Goal: Find specific page/section: Find specific page/section

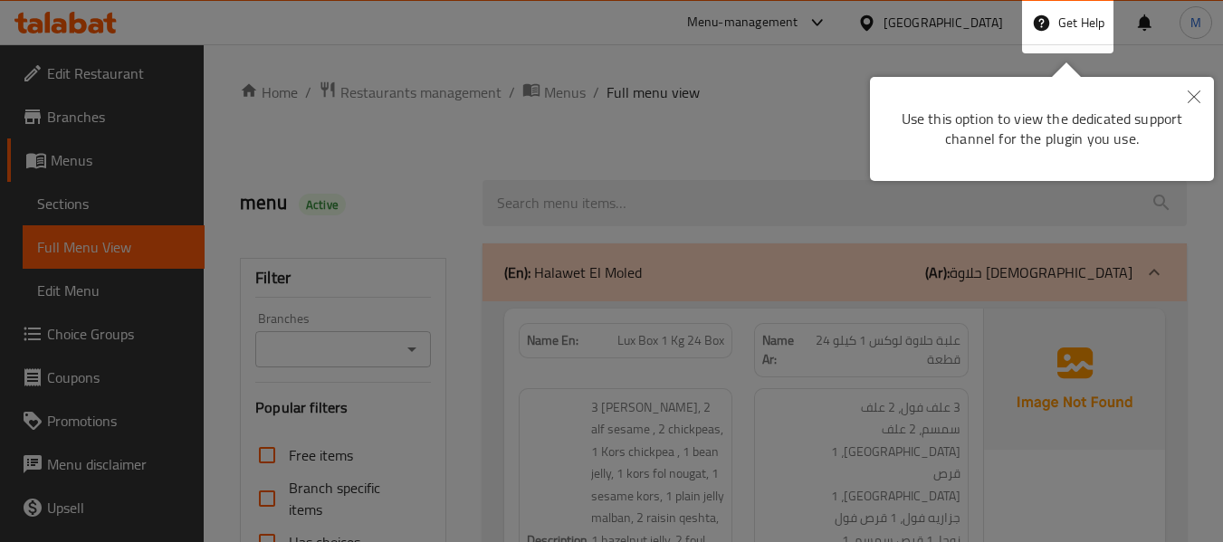
click at [1197, 92] on icon "Close" at bounding box center [1193, 97] width 13 height 13
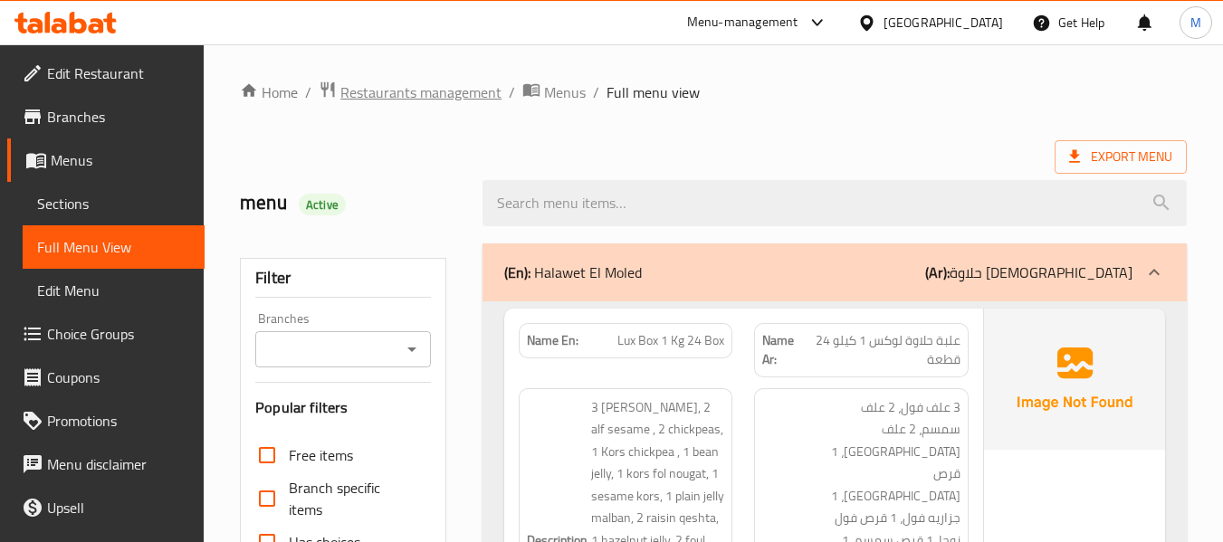
click at [387, 97] on span "Restaurants management" at bounding box center [420, 92] width 161 height 22
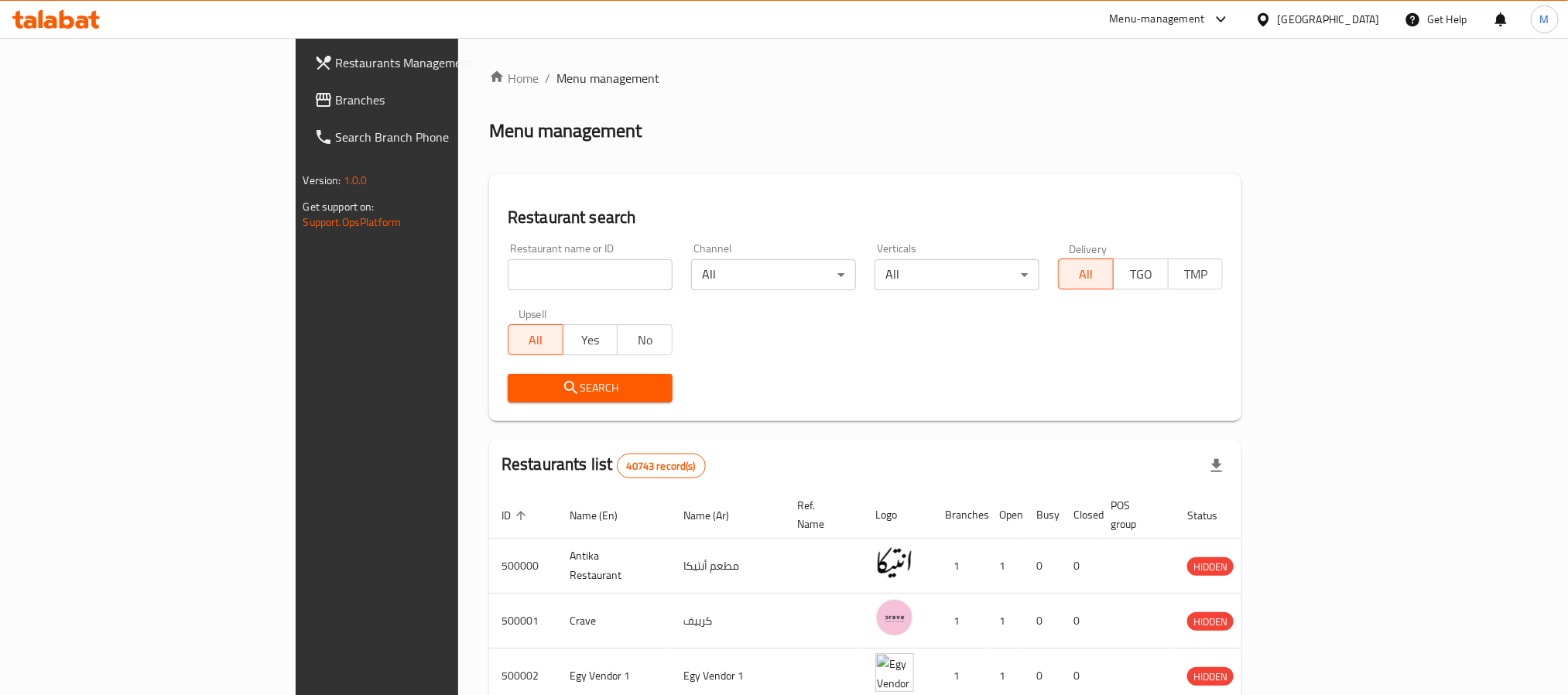
click at [508, 273] on input "search" at bounding box center [590, 274] width 165 height 31
paste input "773796"
type input "773796"
click button "Search" at bounding box center [590, 387] width 165 height 28
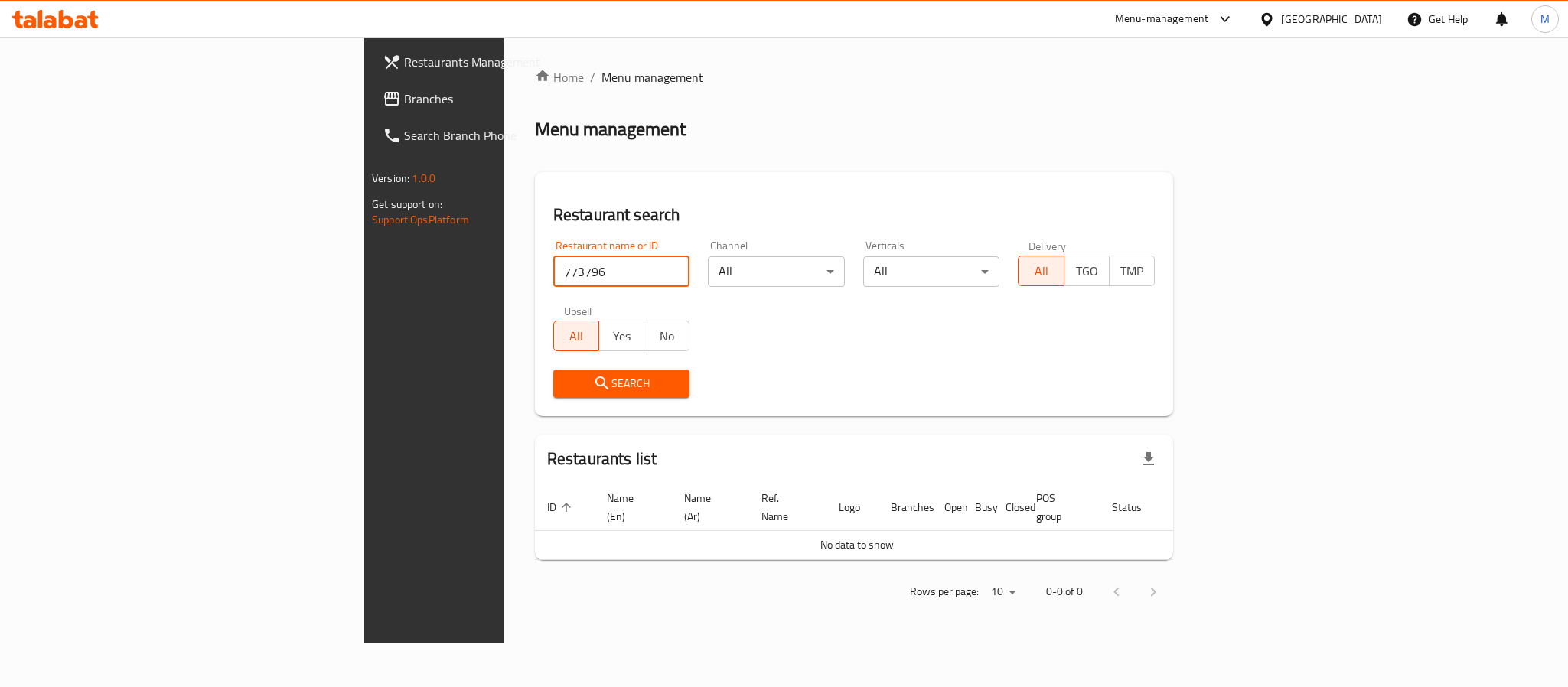
click button "Search" at bounding box center [621, 383] width 137 height 28
click at [370, 85] on link "Branches" at bounding box center [498, 98] width 255 height 36
click at [553, 282] on input "773796" at bounding box center [621, 271] width 137 height 30
click button "Search" at bounding box center [621, 383] width 137 height 28
click at [565, 388] on span "Search" at bounding box center [621, 384] width 112 height 19
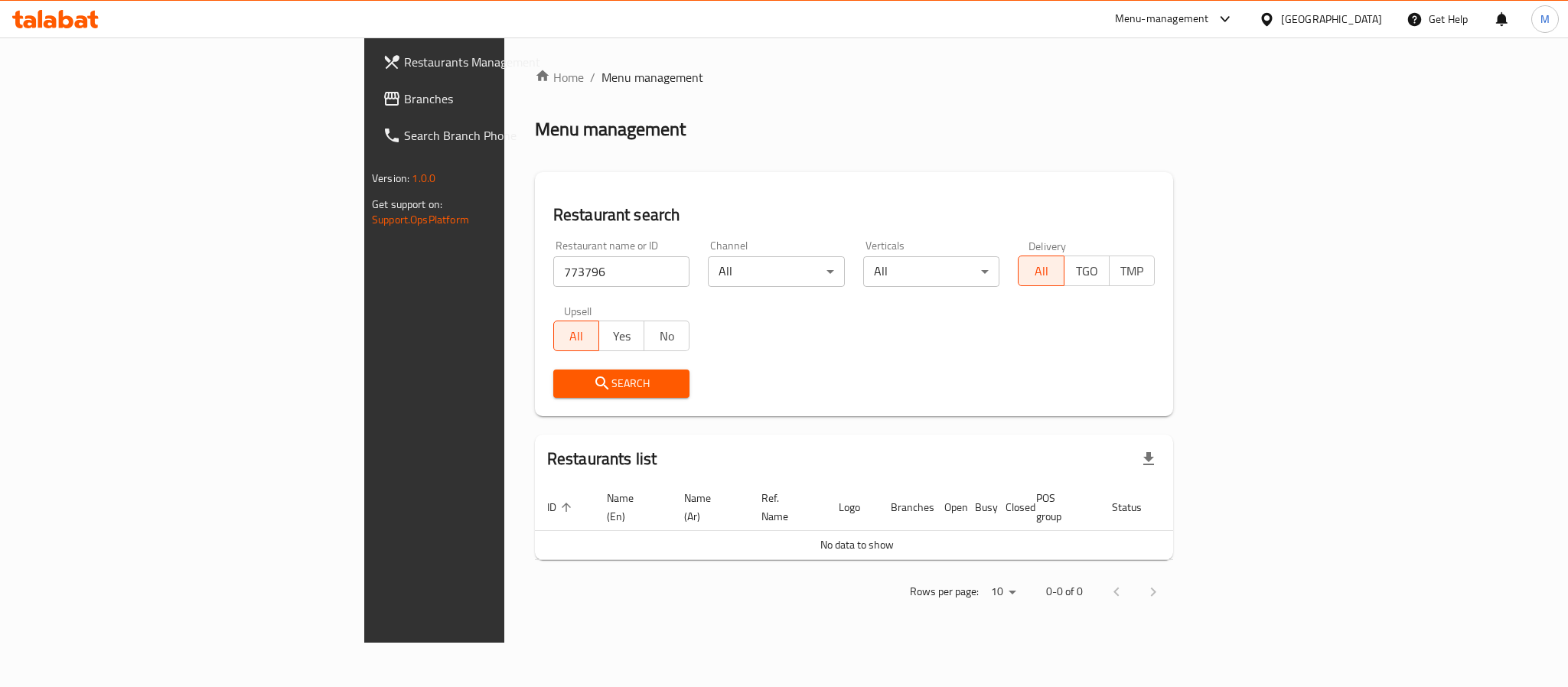
click at [698, 319] on div "Restaurant name or ID 773796 Restaurant name or ID Channel All ​ Verticals All …" at bounding box center [854, 319] width 620 height 176
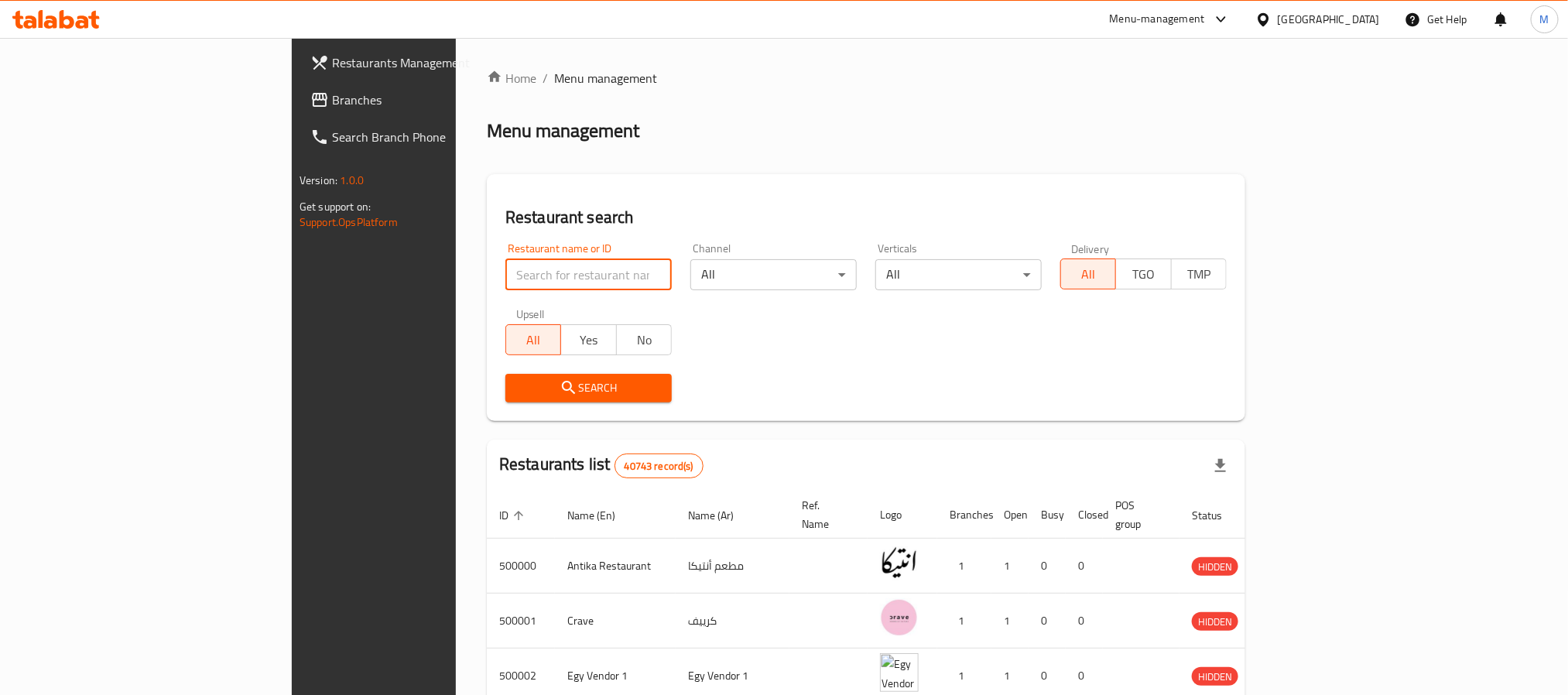
click at [505, 277] on input "search" at bounding box center [588, 274] width 167 height 31
click at [332, 105] on span "Branches" at bounding box center [436, 100] width 209 height 19
